Goal: Task Accomplishment & Management: Manage account settings

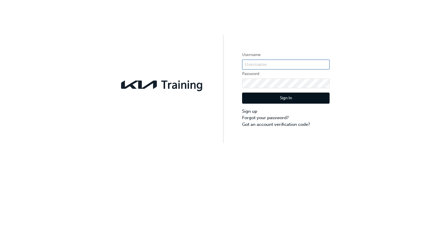
type input "[PERSON_NAME]"
click at [258, 105] on div "Sign In Sign up Forgot your password? Got an account verification code?" at bounding box center [285, 107] width 87 height 39
click at [258, 102] on button "Sign In" at bounding box center [285, 97] width 87 height 11
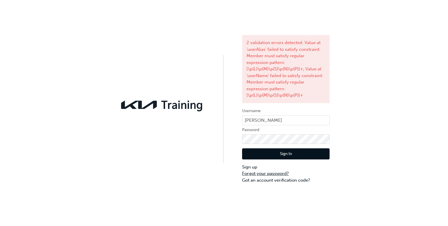
click at [280, 171] on link "Forgot your password?" at bounding box center [285, 173] width 87 height 7
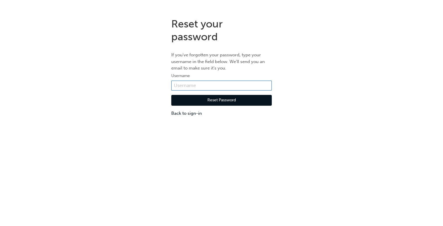
click at [197, 87] on input "text" at bounding box center [221, 85] width 101 height 10
type input "[PERSON_NAME]"
click at [186, 100] on button "Reset Password" at bounding box center [221, 100] width 101 height 11
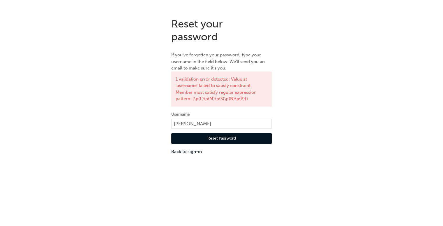
click at [204, 140] on button "Reset Password" at bounding box center [221, 138] width 101 height 11
